Goal: Navigation & Orientation: Find specific page/section

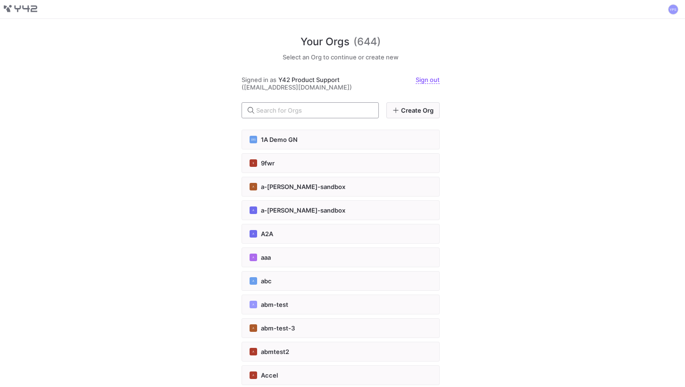
click at [325, 105] on div at bounding box center [313, 110] width 115 height 15
click at [326, 112] on input "text" at bounding box center [313, 111] width 115 height 8
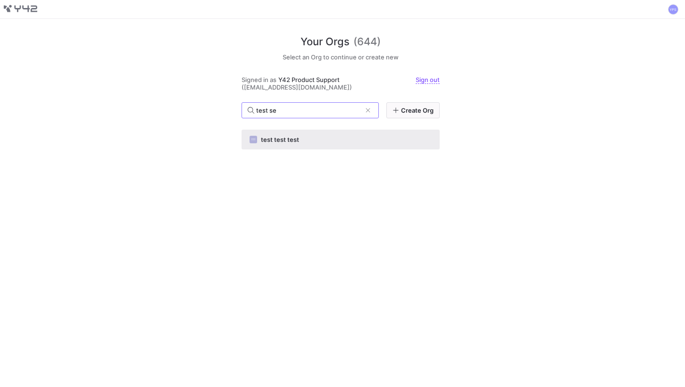
type input "test se"
click at [310, 140] on div "TTT test test test" at bounding box center [341, 140] width 182 height 8
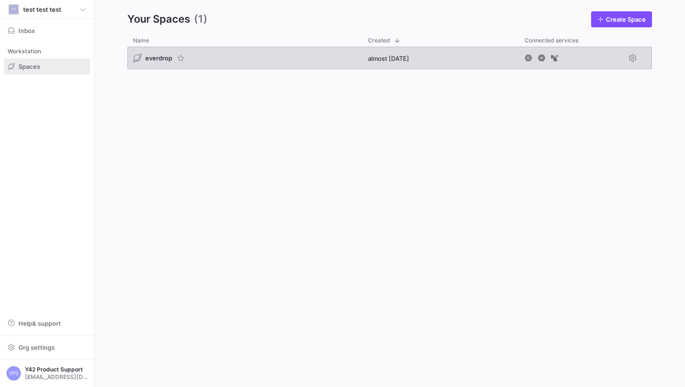
click at [151, 63] on div "everdrop" at bounding box center [244, 58] width 235 height 23
